Goal: Task Accomplishment & Management: Manage account settings

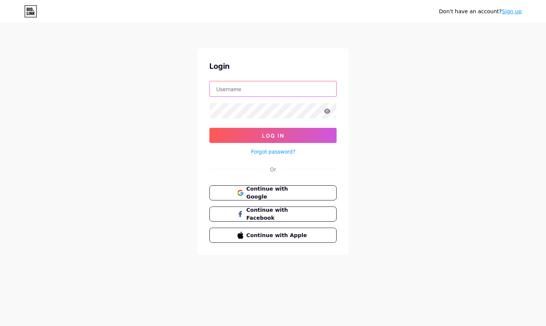
type input "dannyk"
click at [273, 135] on button "Log In" at bounding box center [272, 135] width 127 height 15
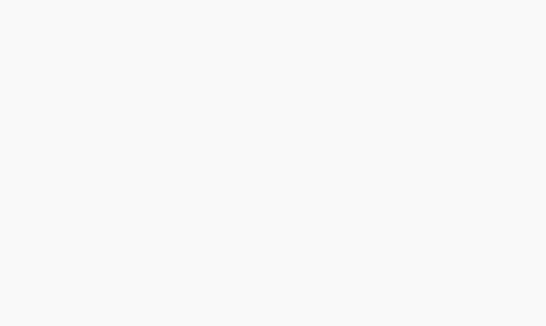
scroll to position [0, 0]
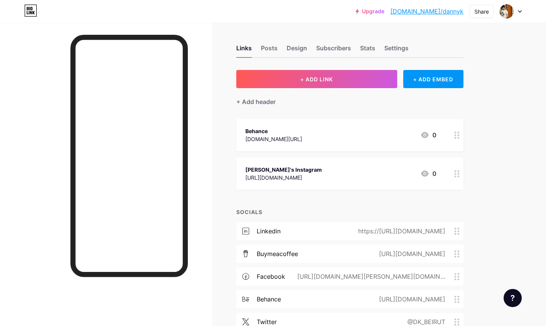
click at [492, 75] on div "Links Posts Design Subscribers Stats Settings + ADD LINK + ADD EMBED + Add head…" at bounding box center [247, 218] width 495 height 392
click at [517, 11] on div at bounding box center [511, 12] width 22 height 14
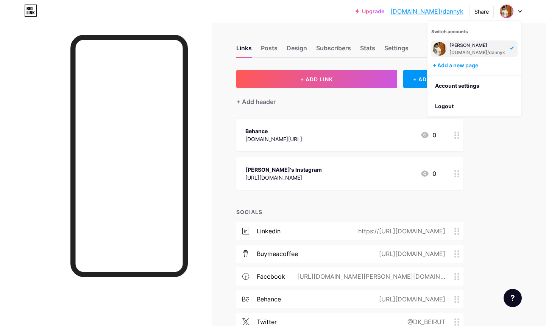
click at [517, 11] on div at bounding box center [511, 12] width 22 height 14
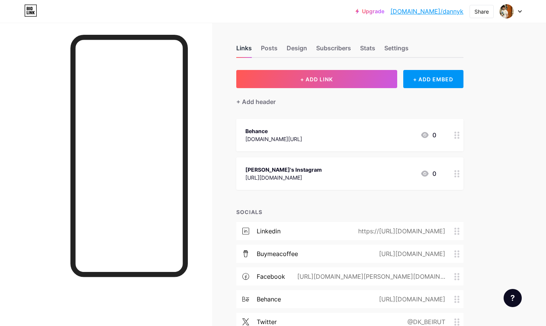
click at [246, 48] on div "Links" at bounding box center [244, 51] width 16 height 14
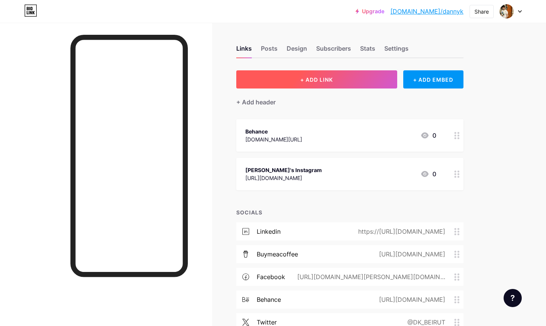
click at [311, 78] on span "+ ADD LINK" at bounding box center [316, 79] width 33 height 6
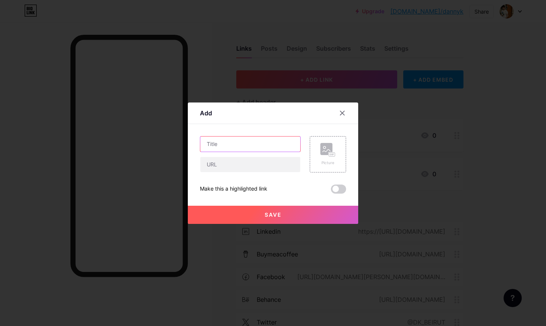
click at [237, 145] on input "text" at bounding box center [250, 144] width 100 height 15
type input "Portfolio - [PERSON_NAME]"
click at [219, 165] on input "text" at bounding box center [250, 164] width 100 height 15
type input "[URL][DOMAIN_NAME]"
click at [250, 188] on div "Make this a highlighted link" at bounding box center [233, 189] width 67 height 9
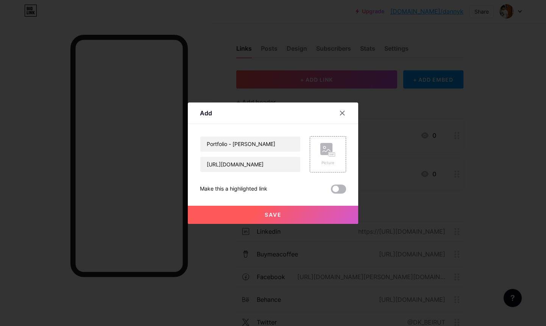
click at [340, 189] on span at bounding box center [338, 189] width 15 height 9
click at [331, 191] on input "checkbox" at bounding box center [331, 191] width 0 height 0
click at [284, 213] on button "Save" at bounding box center [273, 215] width 170 height 18
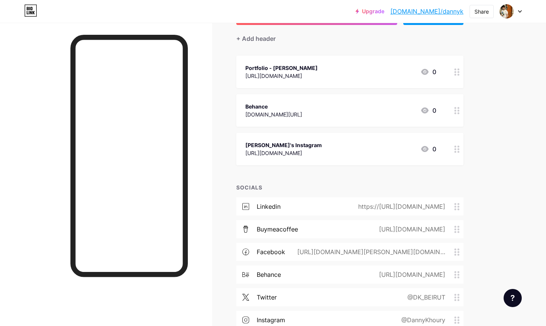
scroll to position [58, 0]
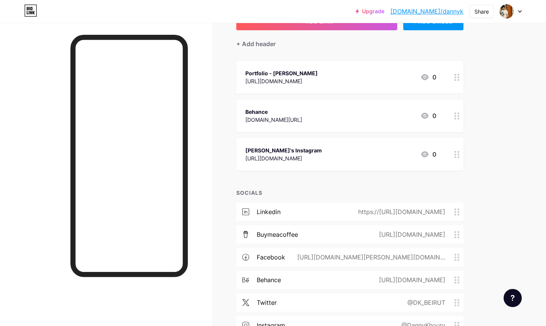
click at [454, 114] on icon at bounding box center [456, 115] width 5 height 7
click at [340, 105] on icon at bounding box center [342, 106] width 6 height 6
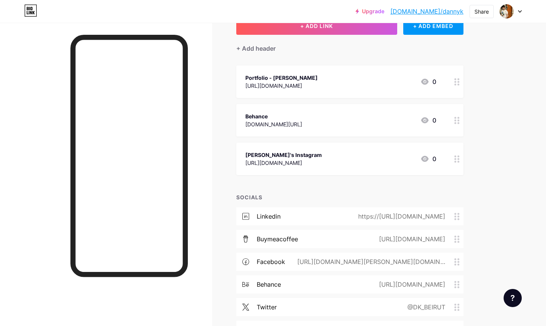
scroll to position [53, 0]
click at [456, 216] on circle at bounding box center [455, 217] width 2 height 2
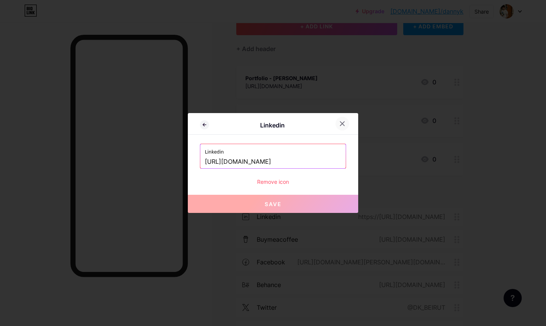
click at [344, 122] on icon at bounding box center [342, 124] width 4 height 4
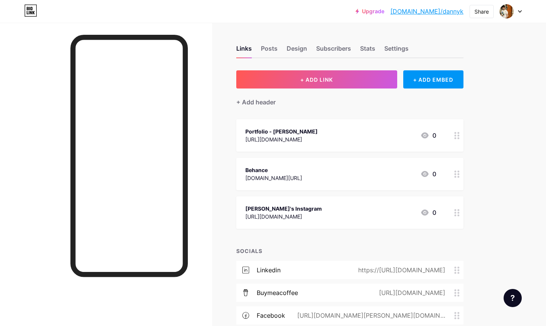
scroll to position [0, 0]
click at [424, 78] on div "+ ADD EMBED" at bounding box center [433, 79] width 60 height 18
click at [202, 295] on img at bounding box center [199, 296] width 18 height 18
click at [223, 291] on div "Buy Me a Coffee" at bounding box center [250, 289] width 76 height 11
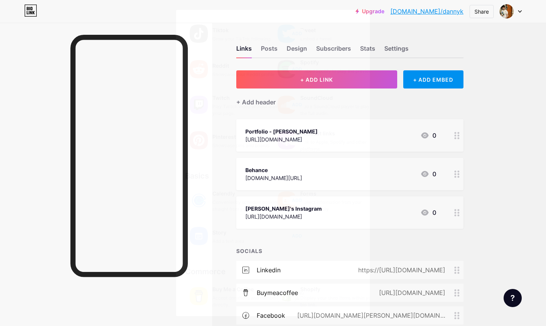
click at [513, 77] on div at bounding box center [273, 163] width 546 height 326
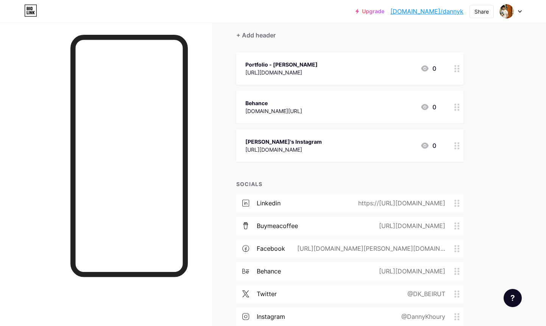
scroll to position [64, 0]
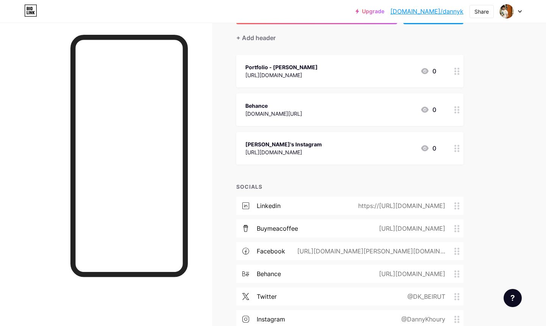
click at [456, 146] on icon at bounding box center [456, 148] width 5 height 7
click at [335, 197] on span at bounding box center [338, 196] width 15 height 9
click at [331, 199] on input "checkbox" at bounding box center [331, 199] width 0 height 0
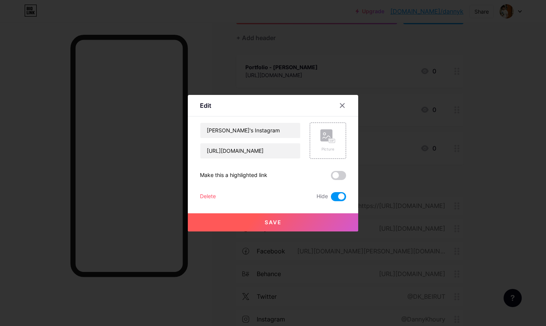
click at [274, 224] on span "Save" at bounding box center [273, 222] width 17 height 6
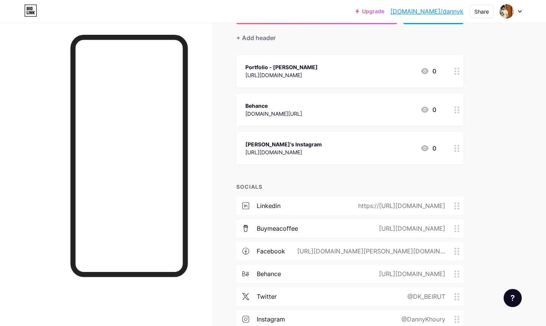
click at [456, 204] on icon at bounding box center [456, 205] width 5 height 7
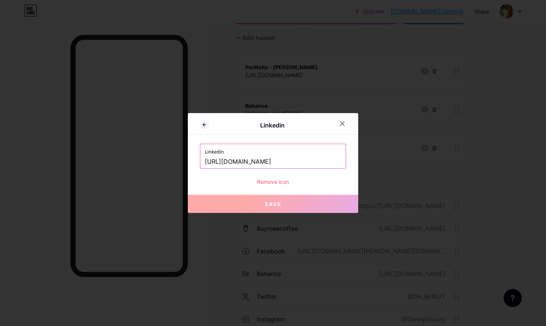
click at [271, 162] on input "[URL][DOMAIN_NAME]" at bounding box center [273, 162] width 136 height 13
click at [341, 124] on icon at bounding box center [342, 124] width 6 height 6
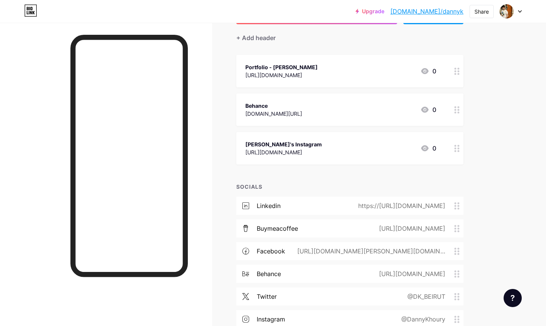
click at [457, 202] on icon at bounding box center [456, 205] width 5 height 7
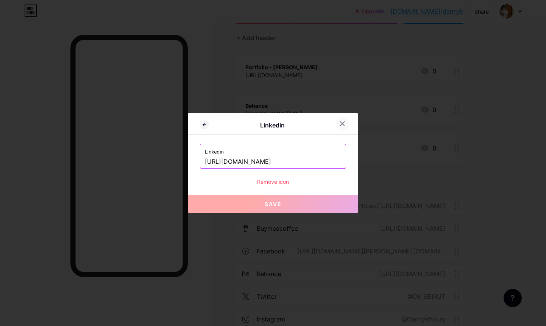
click at [344, 123] on icon at bounding box center [342, 124] width 6 height 6
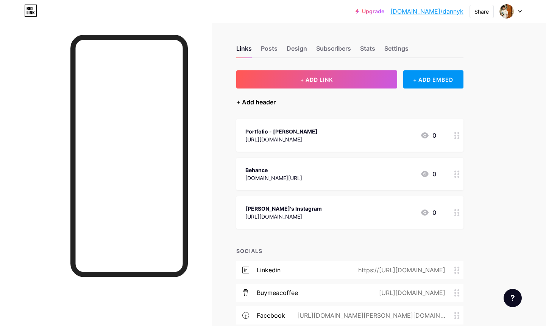
scroll to position [0, 0]
click at [263, 103] on div "+ Add header" at bounding box center [255, 102] width 39 height 9
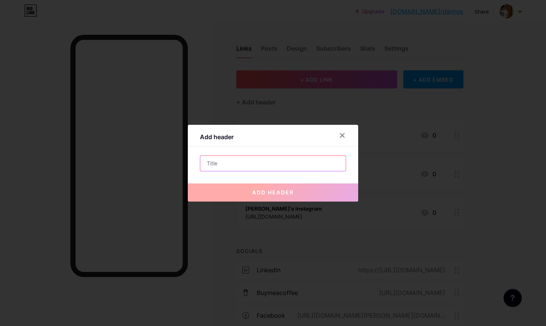
click at [238, 164] on input "text" at bounding box center [272, 163] width 145 height 15
paste input "[URL][DOMAIN_NAME]"
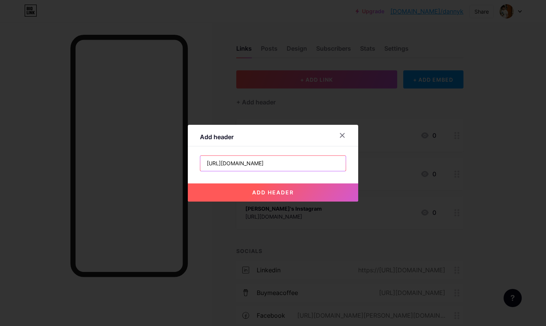
click at [216, 163] on input "[URL][DOMAIN_NAME]" at bounding box center [272, 163] width 145 height 15
type input "[URL][DOMAIN_NAME]"
click at [277, 187] on button "add header" at bounding box center [273, 193] width 170 height 18
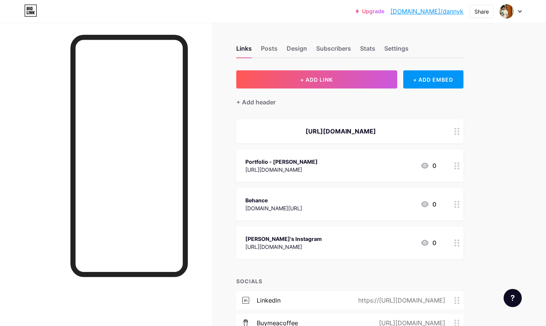
click at [457, 129] on icon at bounding box center [456, 131] width 5 height 7
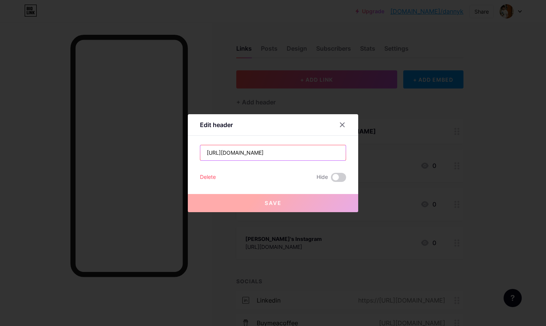
click at [300, 155] on input "[URL][DOMAIN_NAME]" at bounding box center [272, 152] width 145 height 15
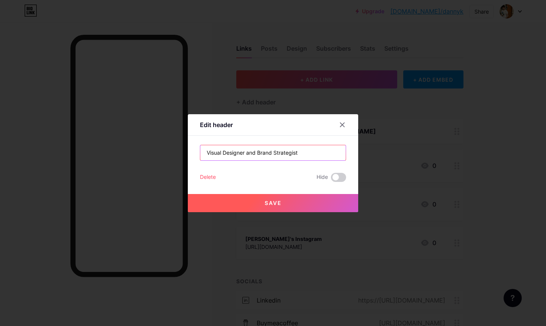
type input "Visual Designer and Brand Strategist"
click at [277, 197] on button "Save" at bounding box center [273, 203] width 170 height 18
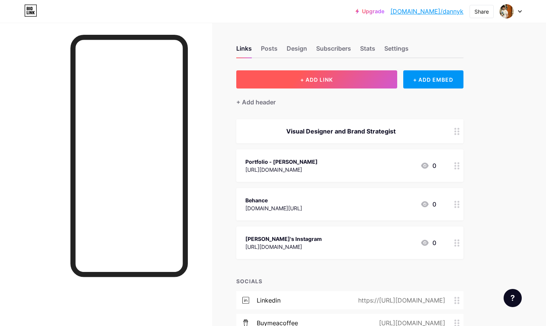
click at [299, 81] on button "+ ADD LINK" at bounding box center [316, 79] width 161 height 18
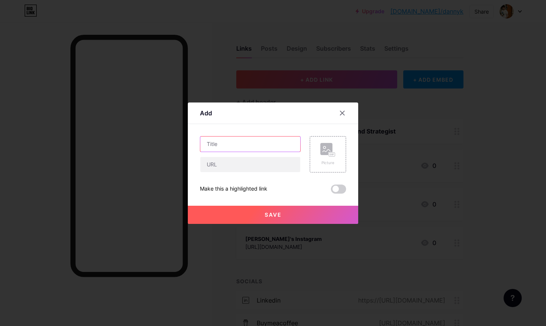
click at [231, 143] on input "text" at bounding box center [250, 144] width 100 height 15
click at [227, 162] on input "text" at bounding box center [250, 164] width 100 height 15
paste input "[URL][DOMAIN_NAME]"
type input "[URL][DOMAIN_NAME]"
click at [227, 145] on input "text" at bounding box center [250, 144] width 100 height 15
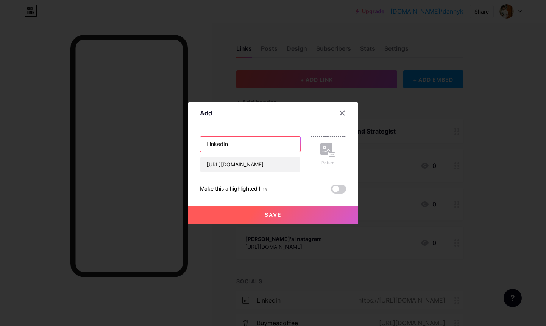
type input "LinkedIn"
click at [282, 215] on button "Save" at bounding box center [273, 215] width 170 height 18
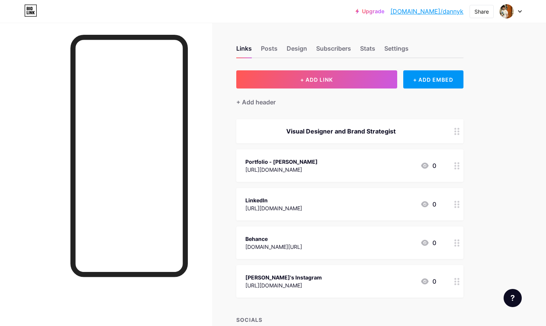
click at [458, 245] on circle at bounding box center [458, 246] width 2 height 2
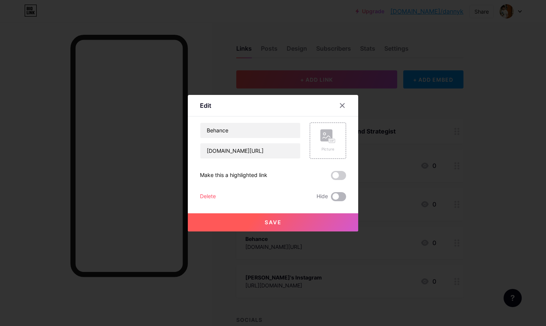
click at [338, 195] on span at bounding box center [338, 196] width 15 height 9
click at [331, 199] on input "checkbox" at bounding box center [331, 199] width 0 height 0
click at [276, 223] on span "Save" at bounding box center [273, 222] width 17 height 6
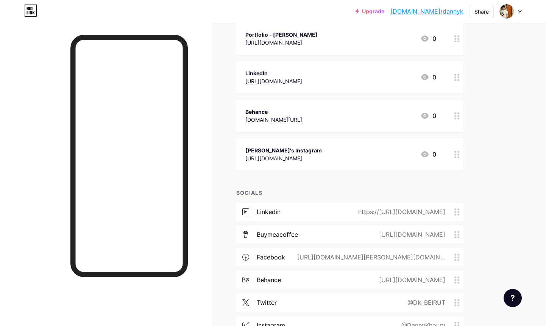
scroll to position [131, 0]
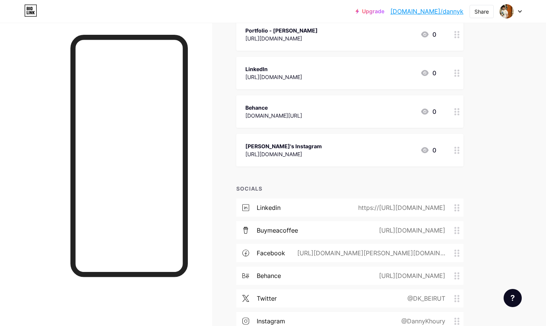
click at [458, 207] on circle at bounding box center [458, 208] width 2 height 2
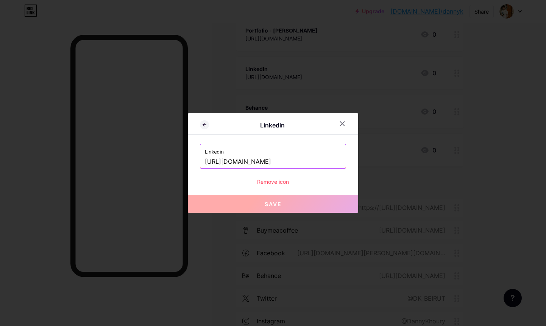
click at [268, 181] on div "Remove icon" at bounding box center [273, 182] width 146 height 8
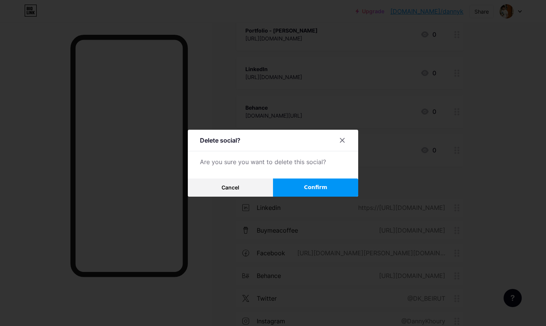
click at [298, 185] on button "Confirm" at bounding box center [315, 188] width 85 height 18
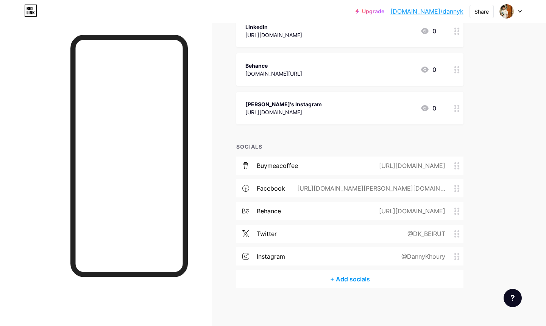
scroll to position [173, 0]
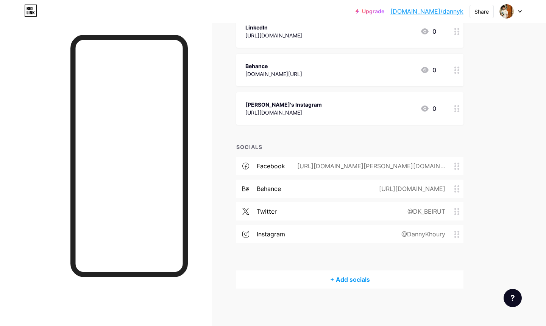
drag, startPoint x: 458, startPoint y: 167, endPoint x: 458, endPoint y: 172, distance: 5.3
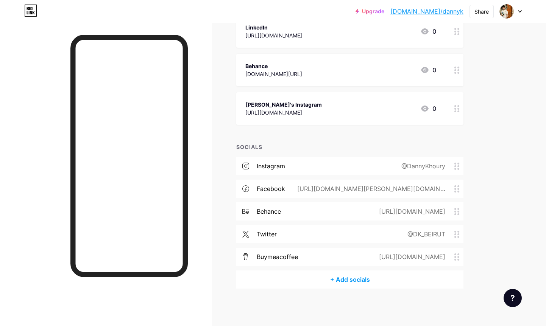
drag, startPoint x: 455, startPoint y: 206, endPoint x: 455, endPoint y: 173, distance: 32.6
click at [455, 173] on div "instagram @DannyKhoury facebook [URL][DOMAIN_NAME][PERSON_NAME][DOMAIN_NAME][PE…" at bounding box center [349, 214] width 227 height 114
click at [357, 282] on div "+ Add socials" at bounding box center [349, 280] width 227 height 18
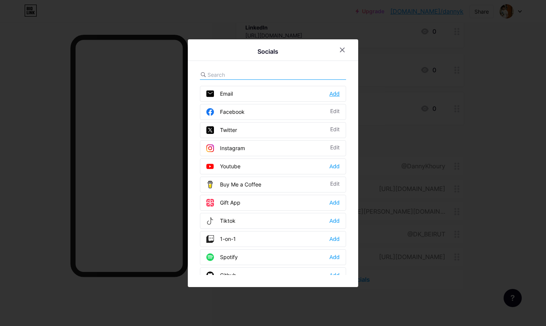
click at [335, 93] on div "Add" at bounding box center [334, 94] width 10 height 8
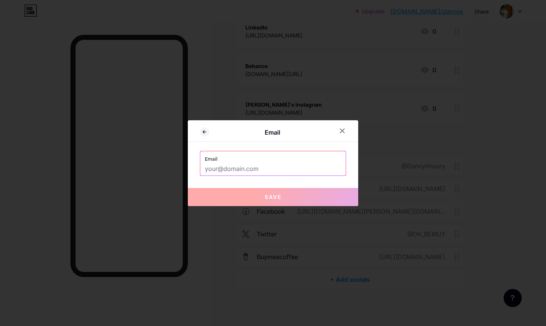
click at [241, 168] on input "text" at bounding box center [273, 169] width 136 height 13
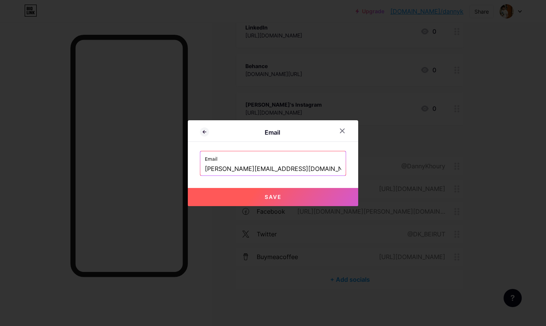
click at [272, 194] on span "Save" at bounding box center [273, 197] width 17 height 6
type input "mailto:[PERSON_NAME][EMAIL_ADDRESS][DOMAIN_NAME]"
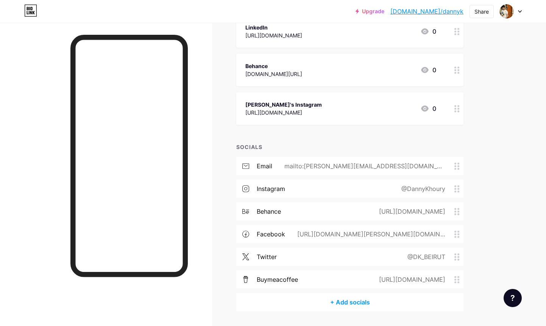
click at [361, 300] on div "+ Add socials" at bounding box center [349, 302] width 227 height 18
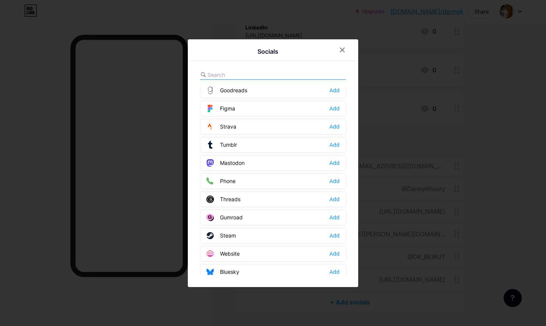
scroll to position [683, 0]
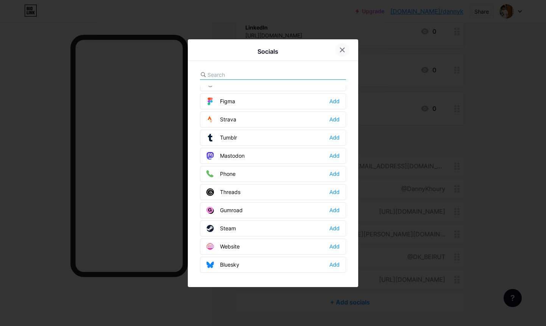
click at [341, 48] on icon at bounding box center [342, 50] width 6 height 6
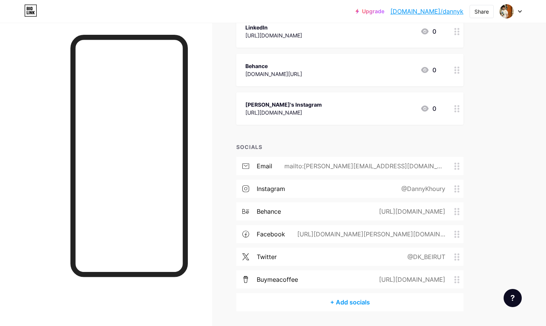
scroll to position [173, 0]
click at [456, 255] on icon at bounding box center [456, 256] width 5 height 7
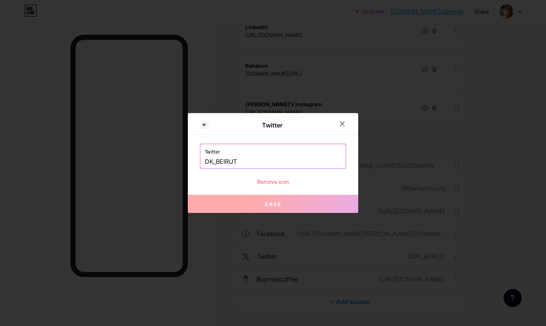
click at [275, 182] on div "Remove icon" at bounding box center [273, 182] width 146 height 8
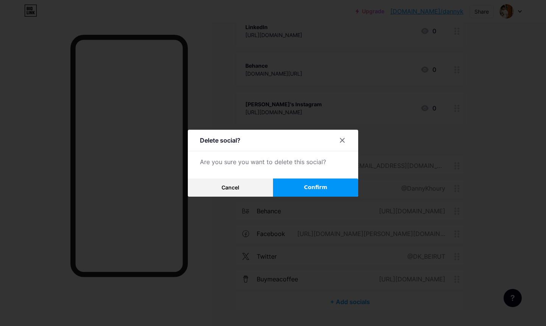
click at [310, 188] on span "Confirm" at bounding box center [315, 188] width 23 height 8
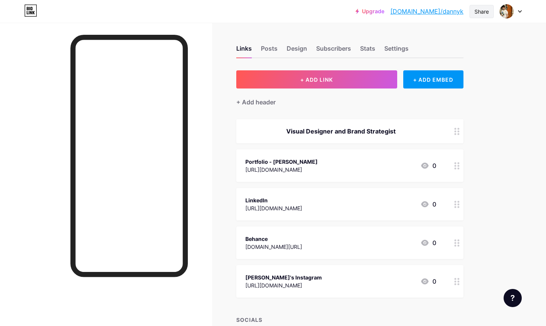
scroll to position [0, 0]
click at [491, 51] on div "Links Posts Design Subscribers Stats Settings + ADD LINK + ADD EMBED + Add head…" at bounding box center [247, 261] width 495 height 477
click at [384, 12] on link "Upgrade" at bounding box center [369, 11] width 29 height 6
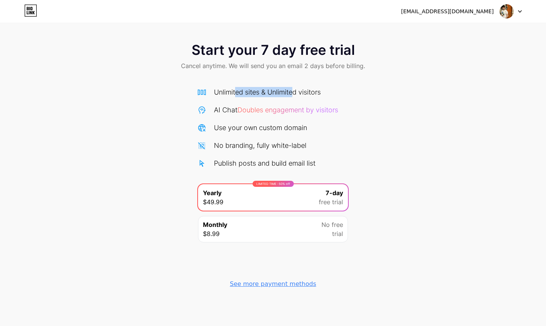
drag, startPoint x: 262, startPoint y: 93, endPoint x: 298, endPoint y: 93, distance: 36.3
click at [297, 93] on div "Unlimited sites & Unlimited visitors" at bounding box center [267, 92] width 107 height 10
click at [305, 93] on div "Unlimited sites & Unlimited visitors" at bounding box center [267, 92] width 107 height 10
drag, startPoint x: 218, startPoint y: 110, endPoint x: 225, endPoint y: 111, distance: 7.3
click at [225, 111] on div "AI Chat Doubles engagement by visitors" at bounding box center [272, 110] width 151 height 10
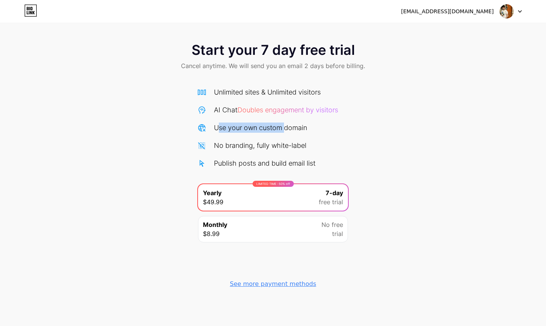
drag, startPoint x: 223, startPoint y: 128, endPoint x: 293, endPoint y: 128, distance: 69.6
click at [288, 128] on div "Use your own custom domain" at bounding box center [260, 128] width 93 height 10
click at [294, 128] on div "Use your own custom domain" at bounding box center [260, 128] width 93 height 10
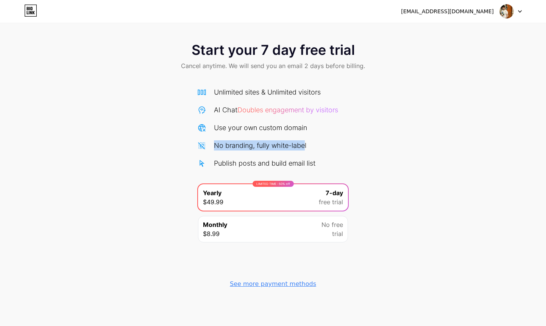
drag, startPoint x: 214, startPoint y: 145, endPoint x: 316, endPoint y: 146, distance: 101.4
click at [311, 146] on div "No branding, fully white-label" at bounding box center [272, 145] width 151 height 10
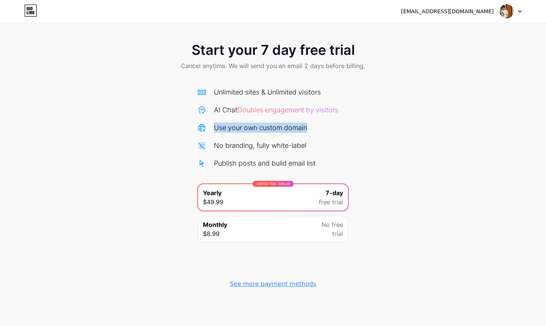
drag, startPoint x: 214, startPoint y: 128, endPoint x: 313, endPoint y: 128, distance: 98.4
click at [312, 128] on div "Use your own custom domain" at bounding box center [272, 128] width 151 height 10
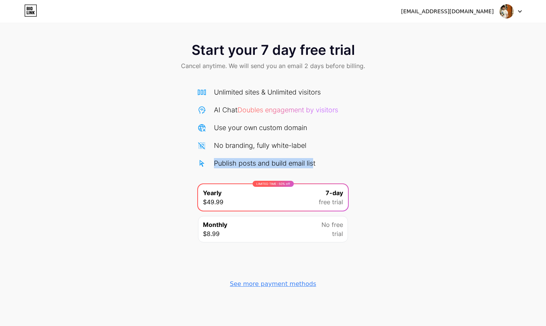
drag, startPoint x: 215, startPoint y: 164, endPoint x: 316, endPoint y: 162, distance: 100.7
click at [315, 162] on div "Publish posts and build email list" at bounding box center [264, 163] width 101 height 10
drag, startPoint x: 301, startPoint y: 165, endPoint x: 296, endPoint y: 164, distance: 5.3
click at [301, 165] on div "Publish posts and build email list" at bounding box center [264, 163] width 101 height 10
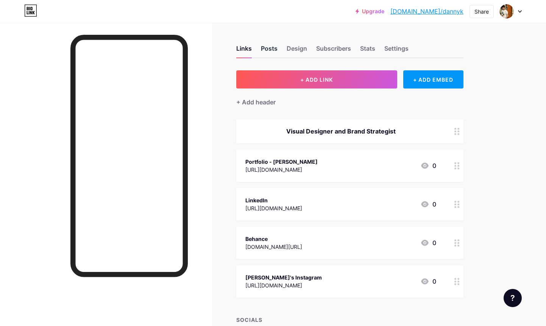
click at [269, 48] on div "Posts" at bounding box center [269, 51] width 17 height 14
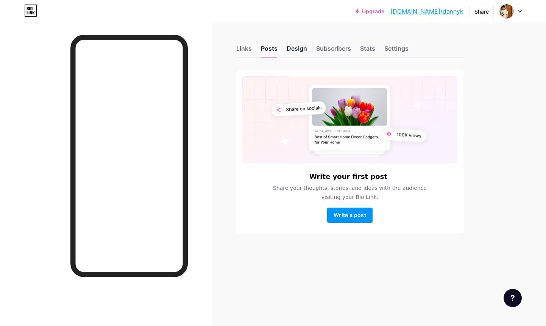
click at [293, 47] on div "Design" at bounding box center [297, 51] width 20 height 14
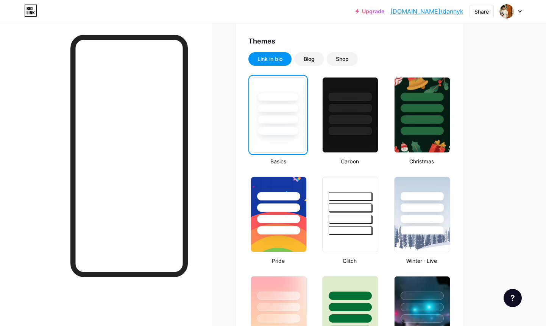
scroll to position [150, 0]
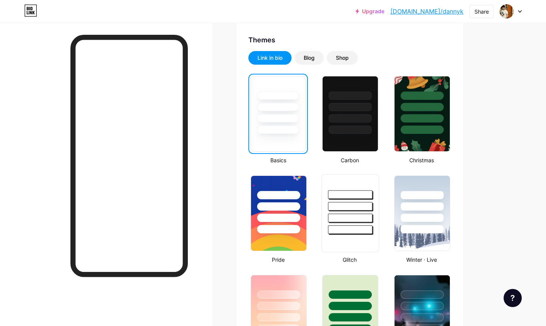
click at [360, 189] on div at bounding box center [350, 204] width 57 height 59
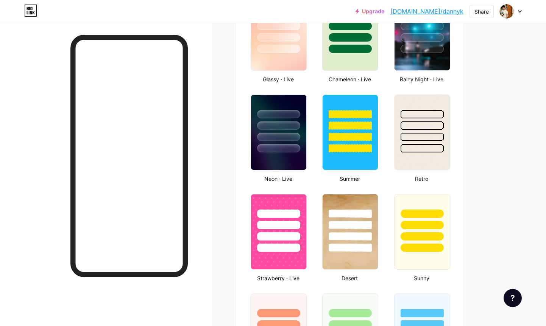
scroll to position [441, 0]
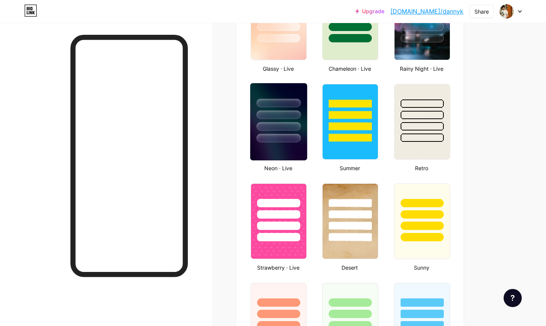
click at [279, 139] on div at bounding box center [278, 138] width 44 height 9
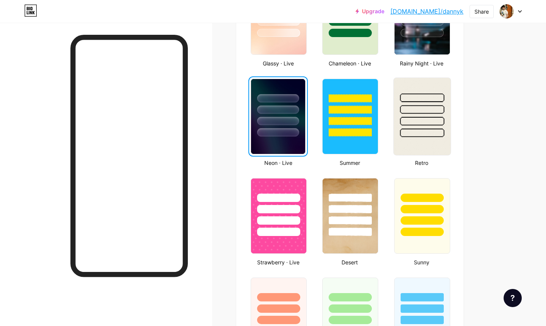
scroll to position [447, 0]
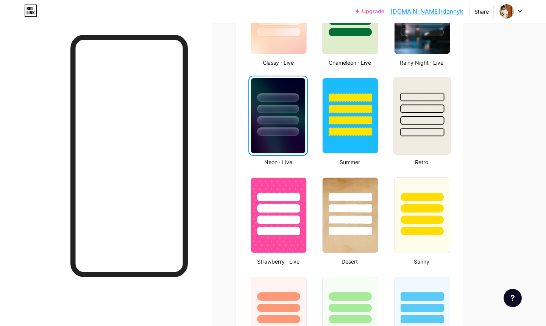
click at [409, 125] on div at bounding box center [421, 106] width 57 height 59
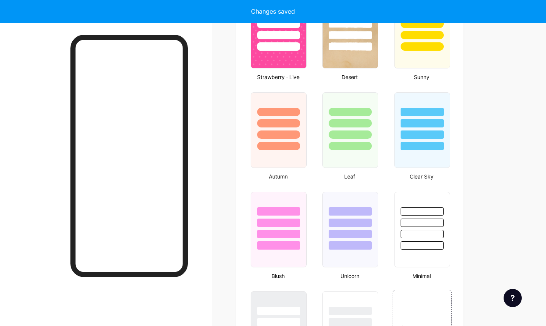
scroll to position [681, 0]
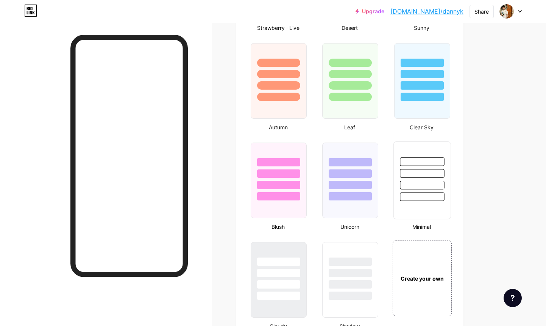
click at [425, 173] on div at bounding box center [422, 173] width 44 height 9
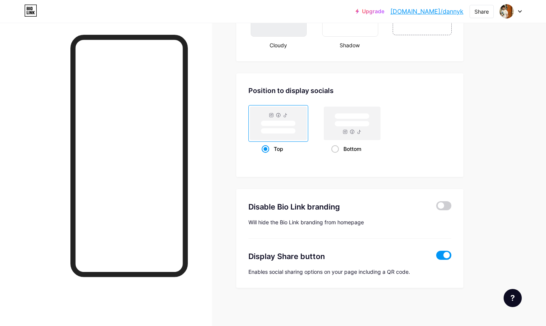
scroll to position [962, 0]
click at [352, 123] on rect at bounding box center [352, 124] width 35 height 6
click at [336, 156] on input "Bottom" at bounding box center [333, 158] width 5 height 5
radio input "true"
click at [447, 203] on span at bounding box center [443, 205] width 15 height 9
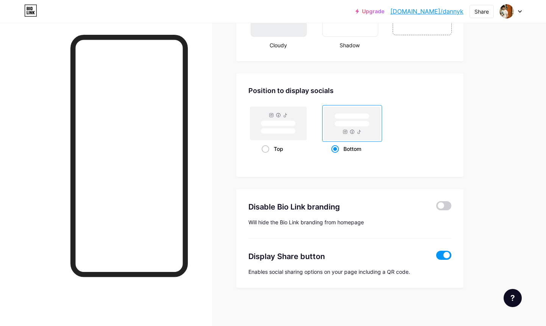
click at [436, 208] on input "checkbox" at bounding box center [436, 208] width 0 height 0
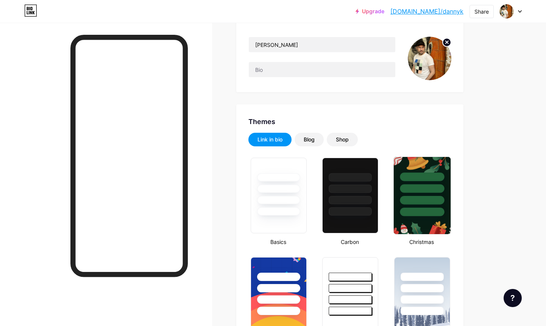
scroll to position [75, 0]
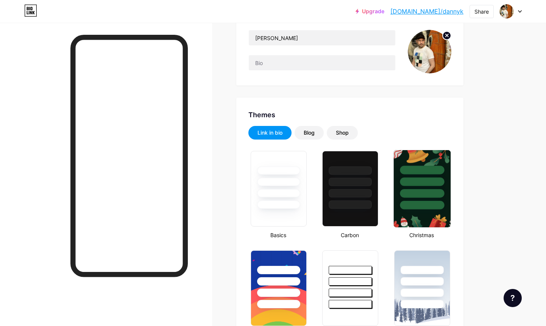
click at [433, 183] on div at bounding box center [422, 182] width 44 height 9
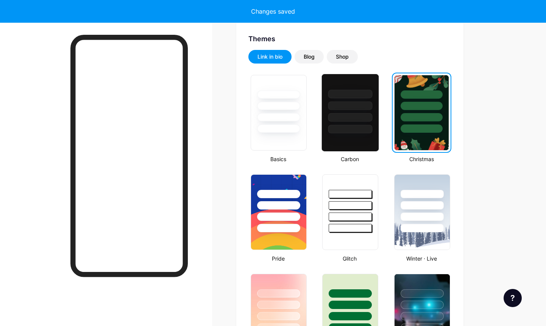
scroll to position [154, 0]
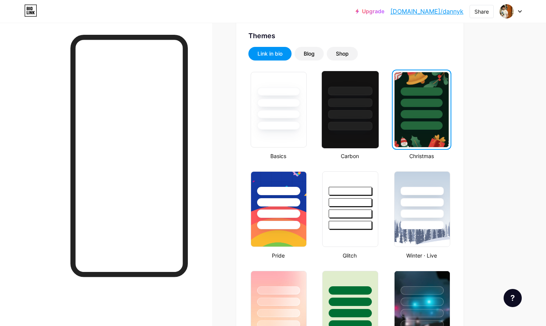
click at [354, 123] on div at bounding box center [350, 126] width 44 height 9
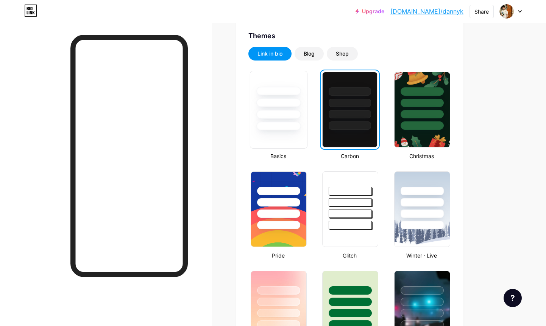
click at [294, 115] on div at bounding box center [278, 114] width 44 height 9
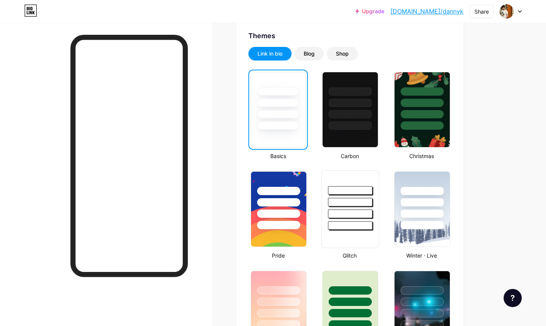
click at [349, 205] on div at bounding box center [350, 202] width 44 height 9
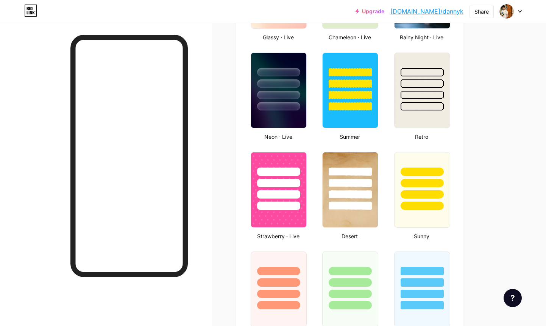
scroll to position [506, 0]
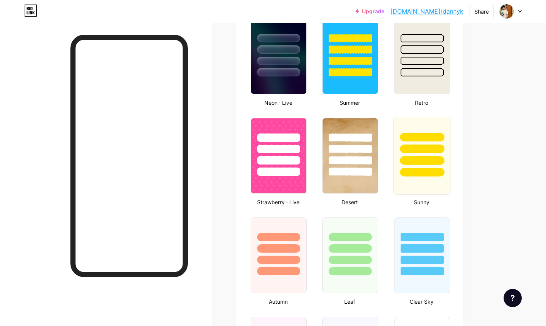
click at [439, 173] on div at bounding box center [422, 172] width 44 height 9
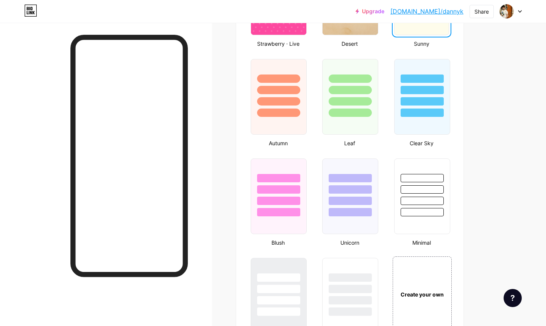
scroll to position [664, 0]
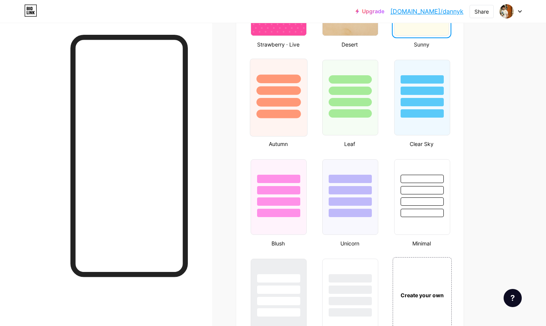
click at [279, 116] on div at bounding box center [278, 114] width 44 height 9
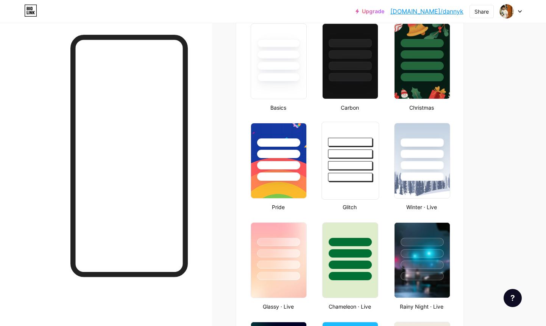
scroll to position [199, 0]
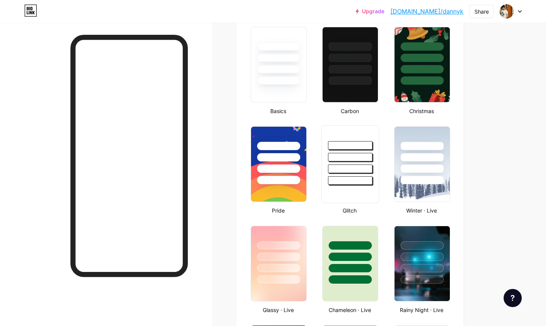
click at [336, 149] on div at bounding box center [350, 145] width 44 height 9
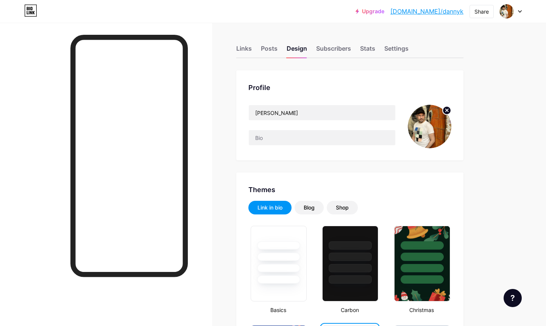
scroll to position [0, 0]
click at [325, 46] on div "Subscribers" at bounding box center [333, 51] width 35 height 14
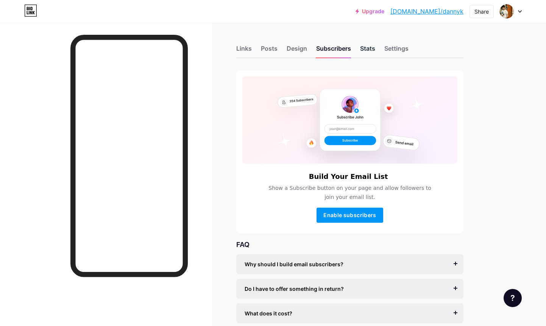
click at [364, 48] on div "Stats" at bounding box center [367, 51] width 15 height 14
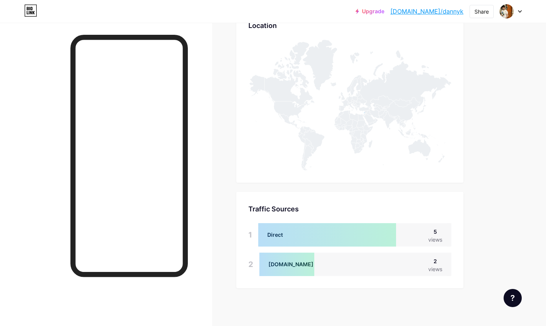
scroll to position [351, 0]
click at [361, 235] on div at bounding box center [327, 234] width 138 height 23
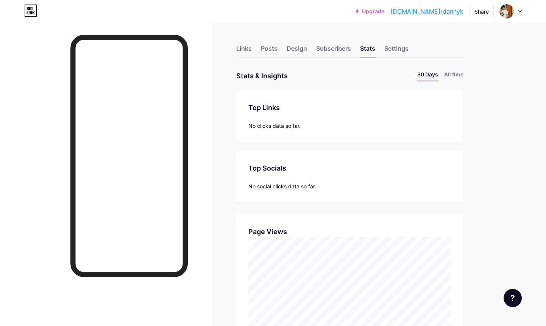
scroll to position [0, 0]
click at [453, 72] on li "All time" at bounding box center [453, 75] width 19 height 11
click at [393, 50] on div "Settings" at bounding box center [396, 51] width 24 height 14
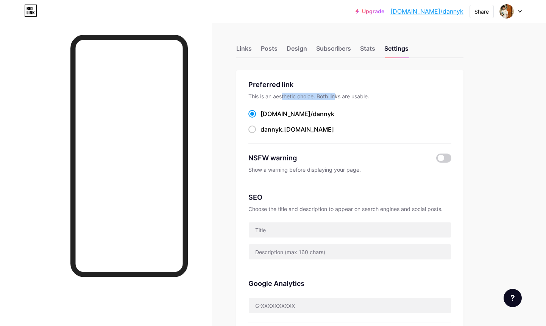
drag, startPoint x: 283, startPoint y: 96, endPoint x: 342, endPoint y: 98, distance: 59.5
click at [339, 98] on div "This is an aesthetic choice. Both links are usable." at bounding box center [349, 97] width 203 height 8
click at [350, 98] on div "This is an aesthetic choice. Both links are usable." at bounding box center [349, 97] width 203 height 8
click at [252, 130] on span at bounding box center [252, 130] width 8 height 8
click at [260, 134] on input "dannyk .[DOMAIN_NAME]" at bounding box center [262, 136] width 5 height 5
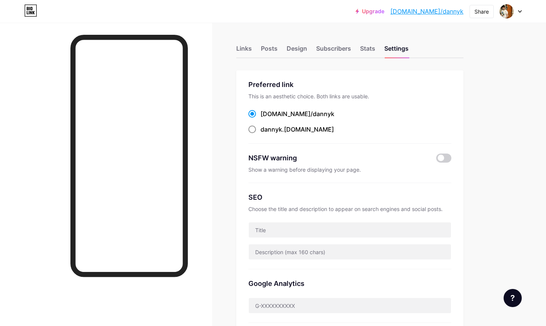
radio input "true"
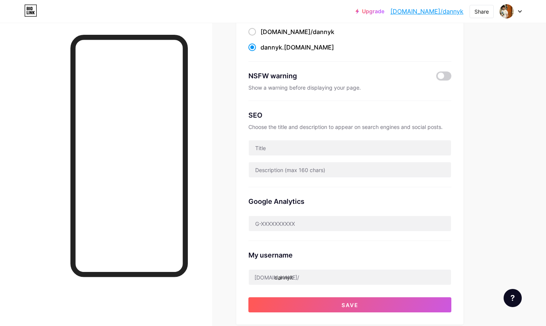
scroll to position [83, 0]
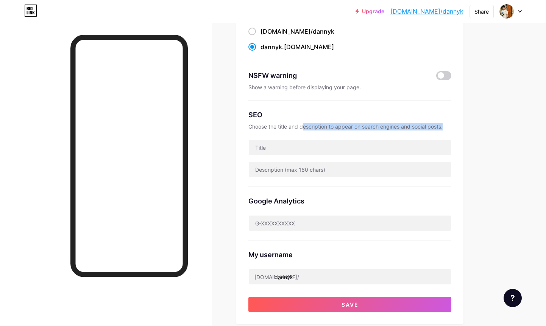
drag, startPoint x: 304, startPoint y: 126, endPoint x: 390, endPoint y: 129, distance: 85.9
click at [385, 129] on div "Choose the title and description to appear on search engines and social posts." at bounding box center [349, 127] width 203 height 8
click at [397, 127] on div "Choose the title and description to appear on search engines and social posts." at bounding box center [349, 127] width 203 height 8
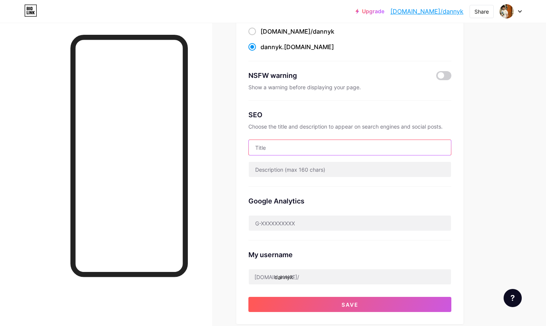
click at [287, 148] on input "text" at bounding box center [350, 147] width 202 height 15
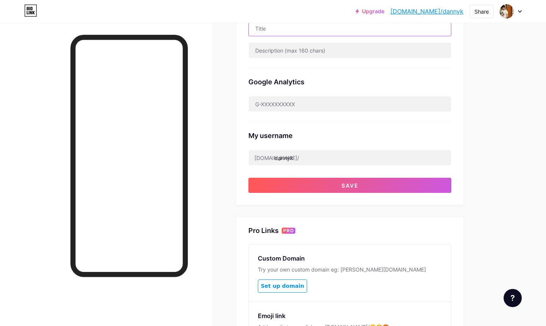
scroll to position [211, 0]
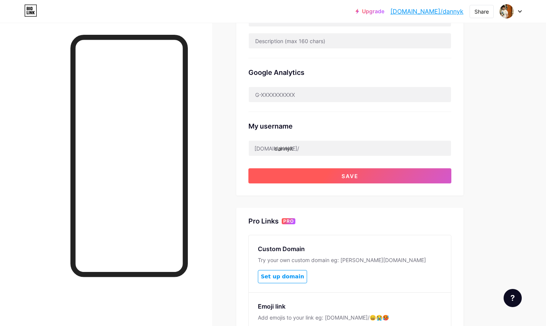
click at [343, 175] on span "Save" at bounding box center [349, 176] width 17 height 6
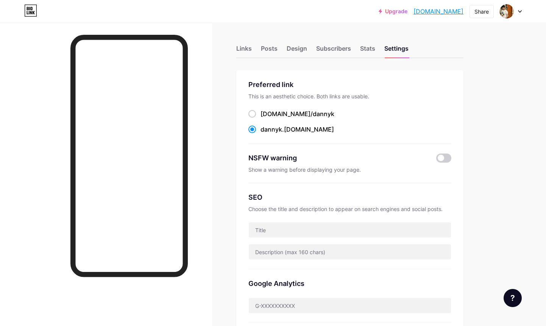
scroll to position [0, 0]
click at [241, 47] on div "Links" at bounding box center [244, 51] width 16 height 14
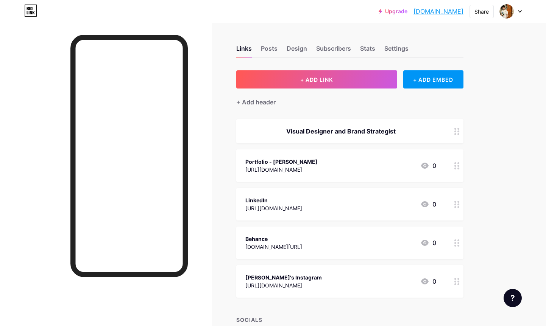
click at [458, 167] on icon at bounding box center [456, 165] width 5 height 7
click at [334, 172] on span at bounding box center [338, 175] width 15 height 9
click at [331, 178] on input "checkbox" at bounding box center [331, 178] width 0 height 0
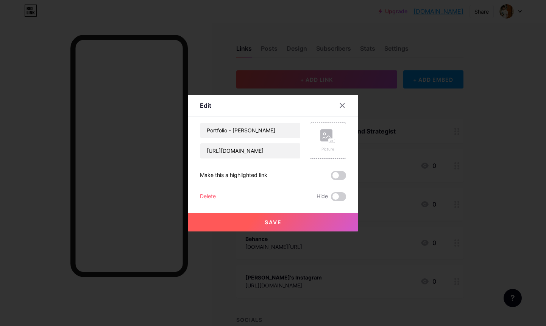
click at [276, 218] on button "Save" at bounding box center [273, 222] width 170 height 18
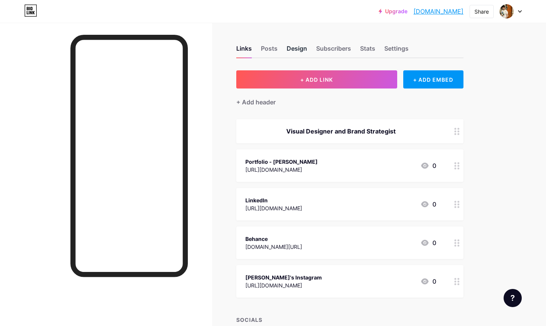
click at [292, 48] on div "Design" at bounding box center [297, 51] width 20 height 14
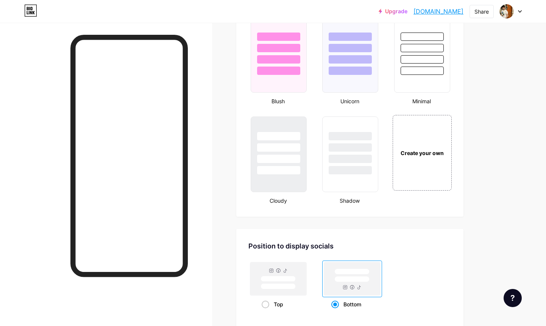
scroll to position [700, 0]
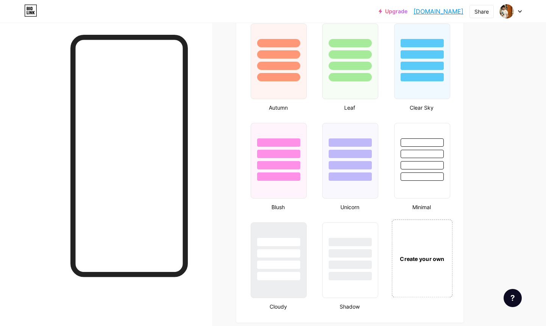
click at [416, 259] on div "Create your own" at bounding box center [421, 259] width 57 height 8
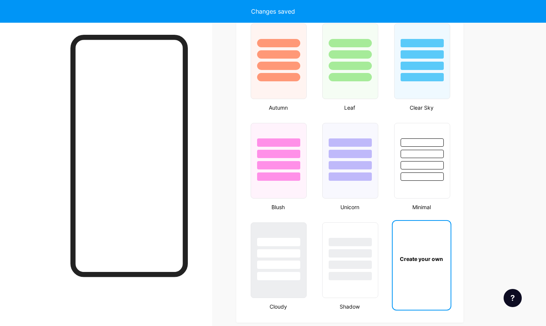
scroll to position [1005, 0]
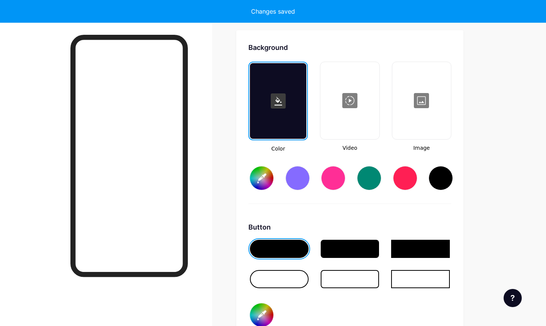
type input "#ffffff"
type input "#000000"
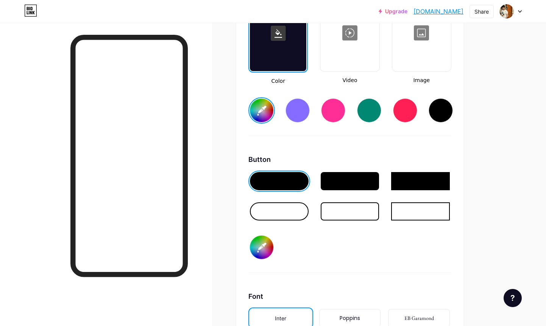
scroll to position [1073, 0]
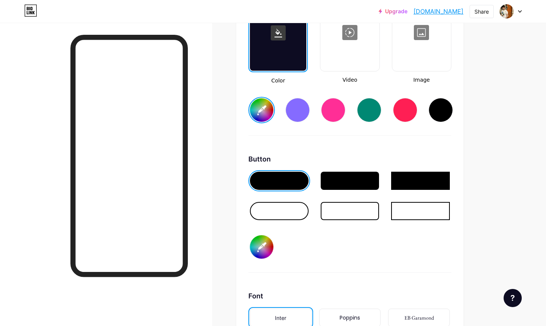
click at [345, 212] on div at bounding box center [350, 211] width 59 height 18
click at [298, 209] on div at bounding box center [279, 211] width 59 height 18
click at [266, 114] on input "#ffffff" at bounding box center [261, 109] width 23 height 23
click at [263, 111] on input "#fffb00" at bounding box center [261, 109] width 23 height 23
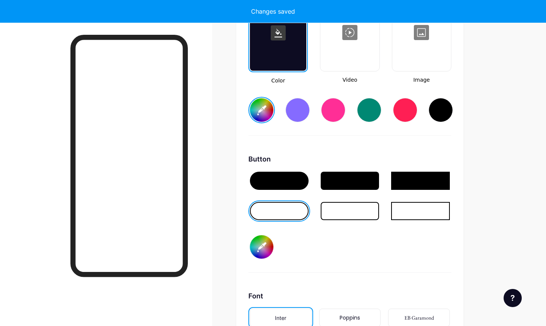
click at [260, 112] on input "#ff9300" at bounding box center [261, 109] width 23 height 23
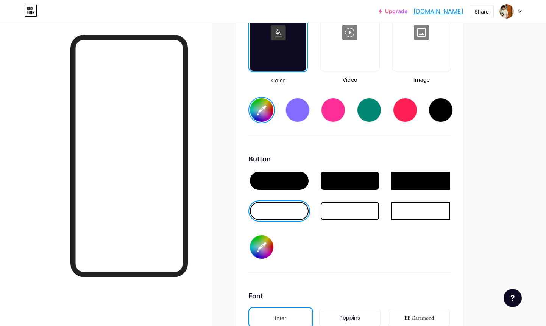
click at [264, 113] on input "#ff6a00" at bounding box center [261, 109] width 23 height 23
click at [263, 112] on input "#ff9300" at bounding box center [261, 109] width 23 height 23
click at [328, 143] on div "Background Color Video Image #ff9300 Button #000000 Font Inter Poppins EB Garam…" at bounding box center [349, 198] width 203 height 448
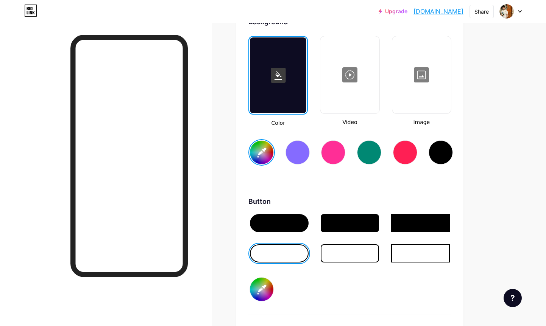
scroll to position [1033, 0]
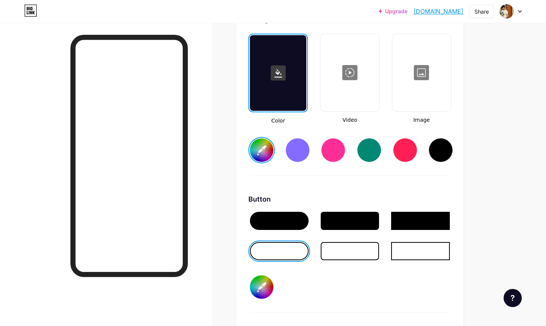
click at [259, 151] on input "#ff9300" at bounding box center [261, 150] width 23 height 23
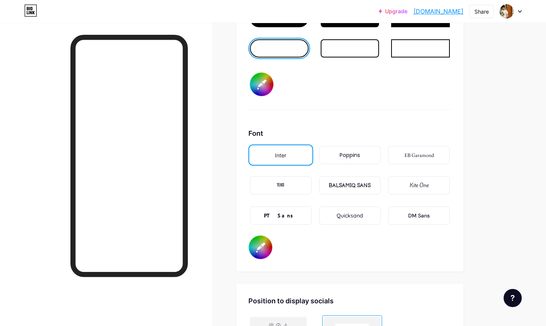
scroll to position [1240, 0]
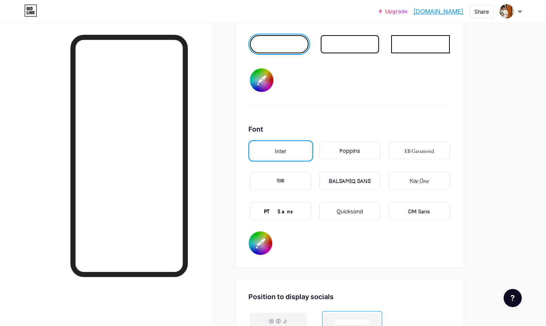
click at [279, 151] on div "Inter" at bounding box center [280, 151] width 11 height 8
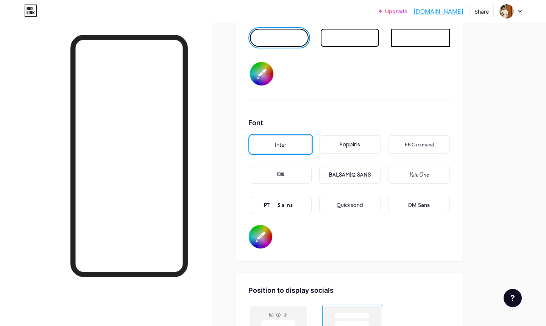
scroll to position [1248, 0]
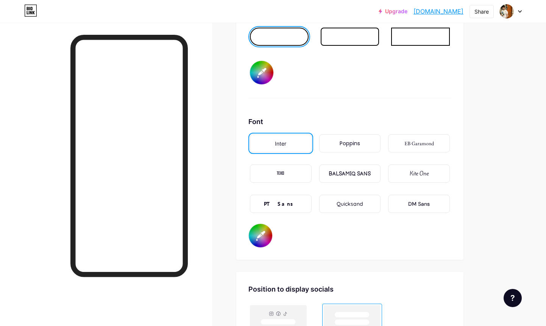
click at [413, 204] on div "DM Sans" at bounding box center [419, 204] width 22 height 8
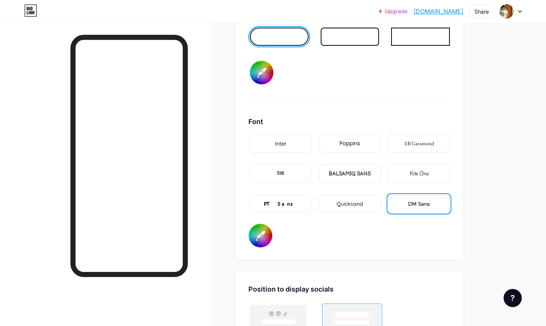
click at [277, 141] on div "Inter" at bounding box center [280, 144] width 11 height 8
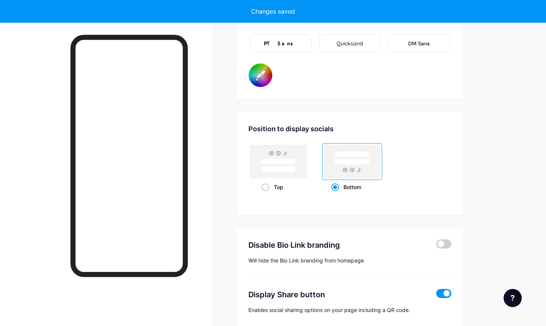
scroll to position [1442, 0]
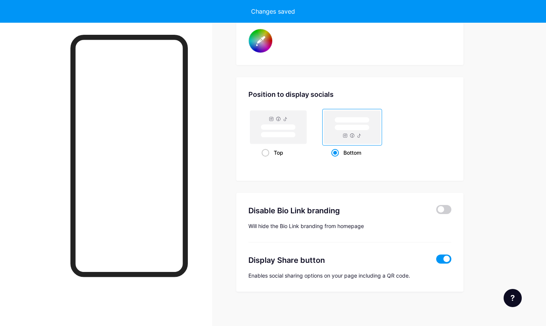
type input "#df820b"
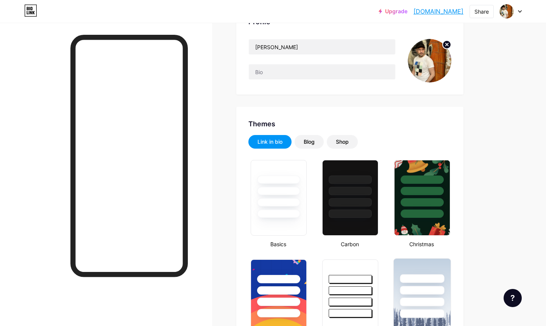
scroll to position [203, 0]
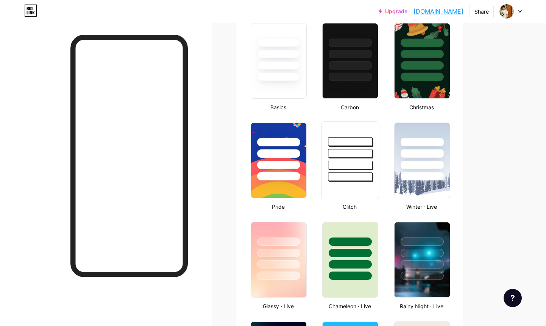
click at [341, 166] on div at bounding box center [350, 165] width 44 height 9
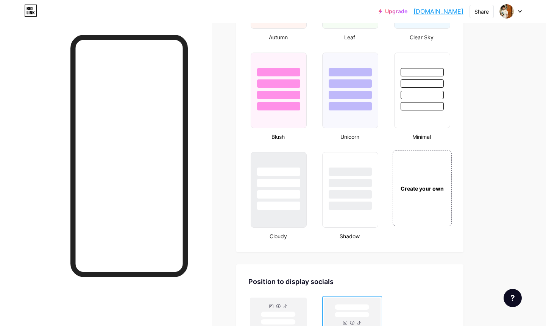
scroll to position [789, 0]
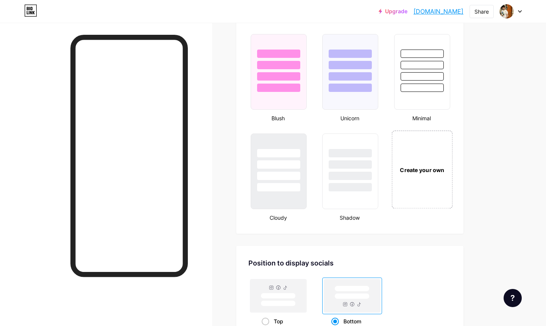
click at [441, 199] on div "Create your own" at bounding box center [421, 170] width 61 height 78
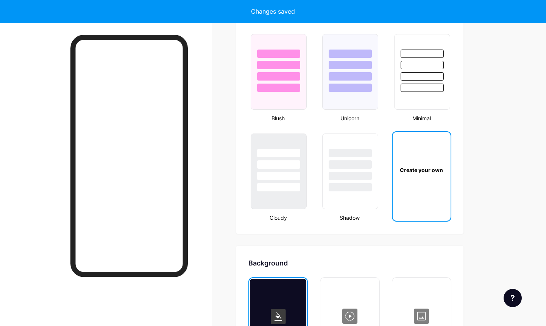
scroll to position [1005, 0]
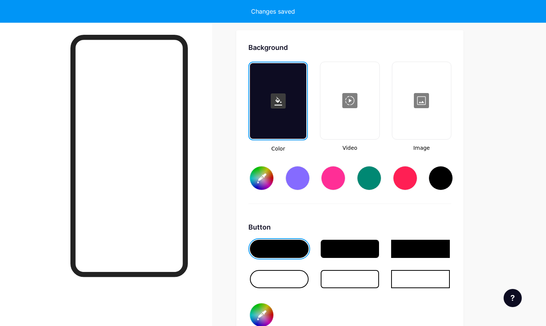
type input "#ffffff"
type input "#000000"
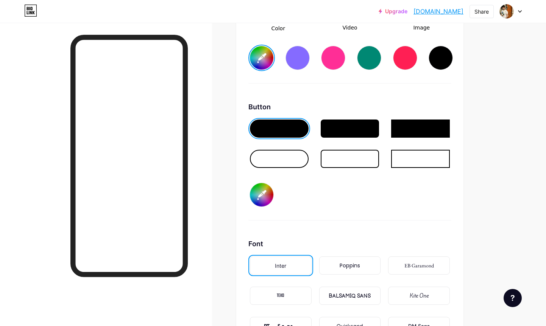
scroll to position [1125, 0]
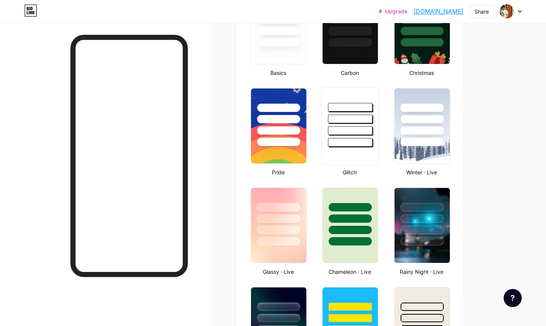
click at [358, 121] on div at bounding box center [350, 119] width 44 height 9
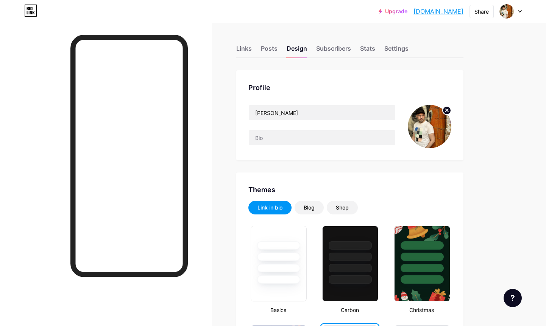
scroll to position [0, 0]
